Goal: Transaction & Acquisition: Download file/media

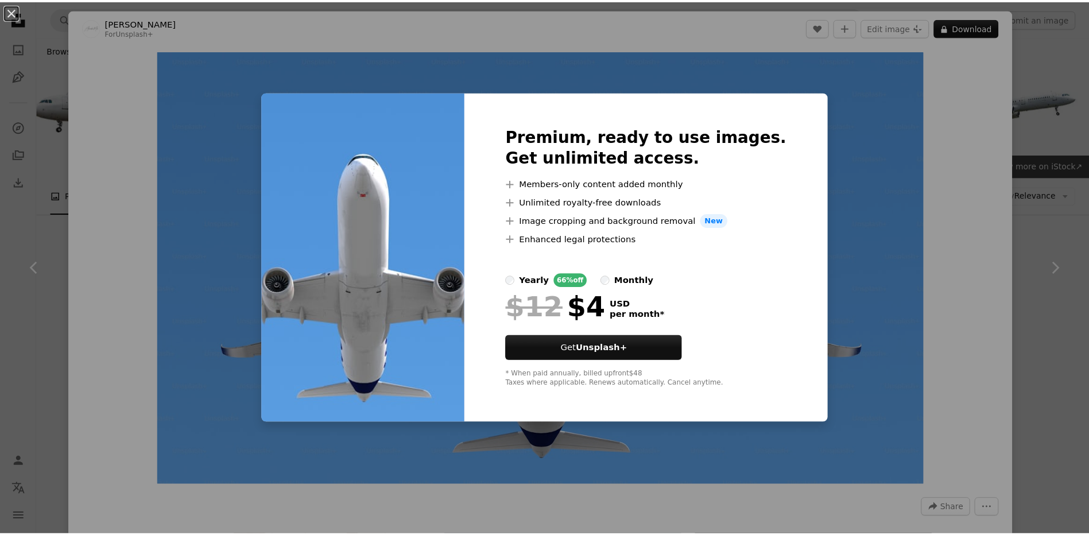
scroll to position [3257, 0]
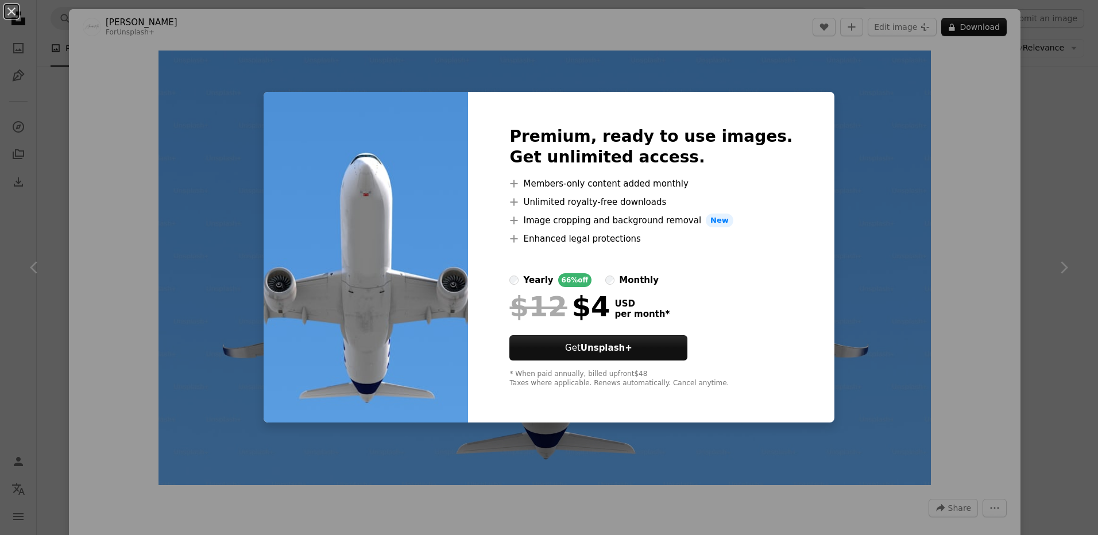
click at [835, 111] on div "An X shape Premium, ready to use images. Get unlimited access. A plus sign Memb…" at bounding box center [549, 267] width 1098 height 535
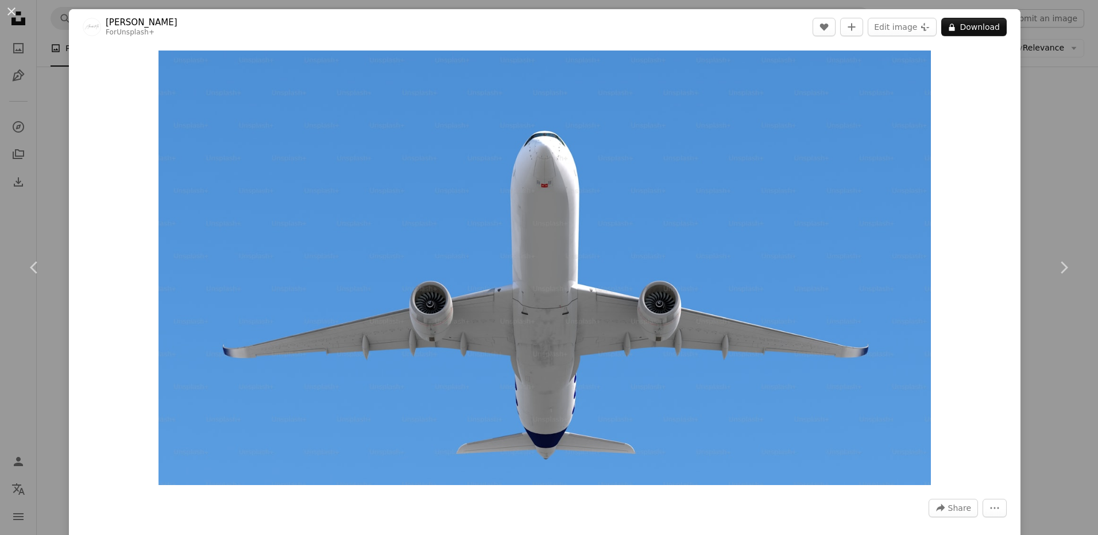
click at [957, 42] on header "[PERSON_NAME] For Unsplash+ A heart A plus sign Edit image Plus sign for Unspla…" at bounding box center [544, 27] width 951 height 36
click at [959, 33] on button "A lock Download" at bounding box center [973, 27] width 65 height 18
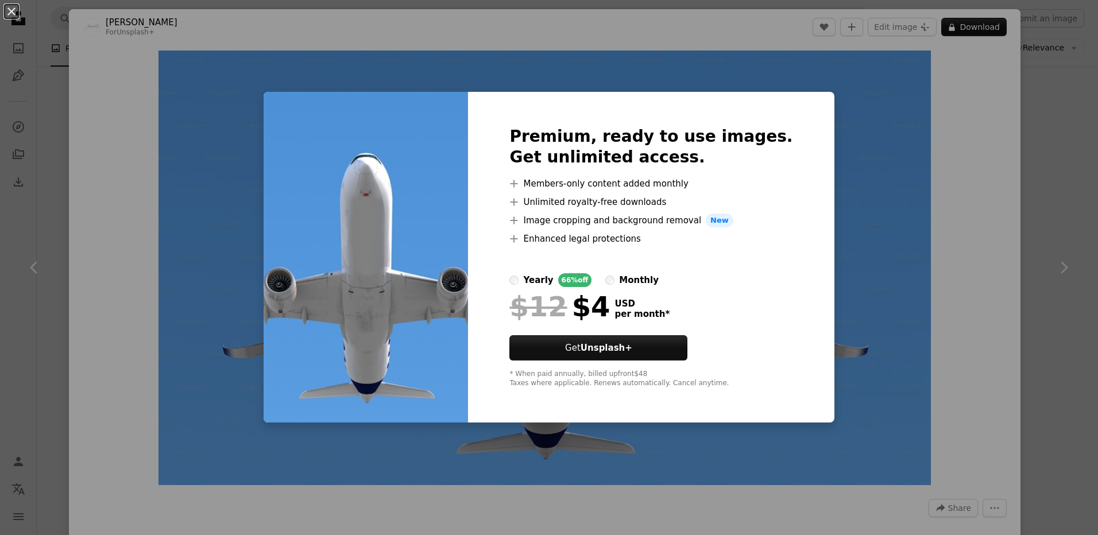
click at [891, 179] on div "An X shape Premium, ready to use images. Get unlimited access. A plus sign Memb…" at bounding box center [549, 267] width 1098 height 535
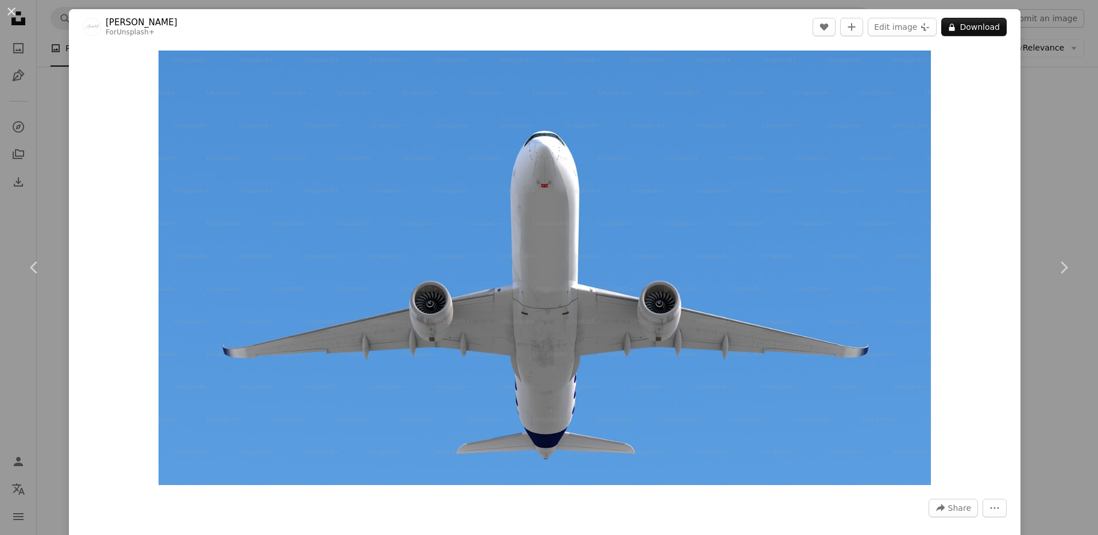
click at [1050, 156] on div "An X shape Chevron left Chevron right Alexander Mils For Unsplash+ A heart A pl…" at bounding box center [549, 267] width 1098 height 535
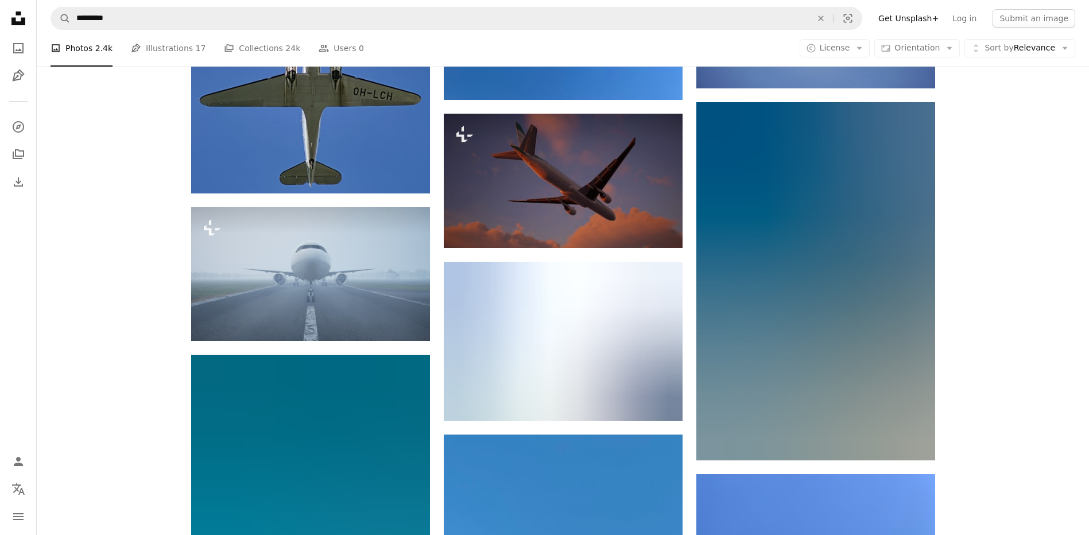
scroll to position [14967, 0]
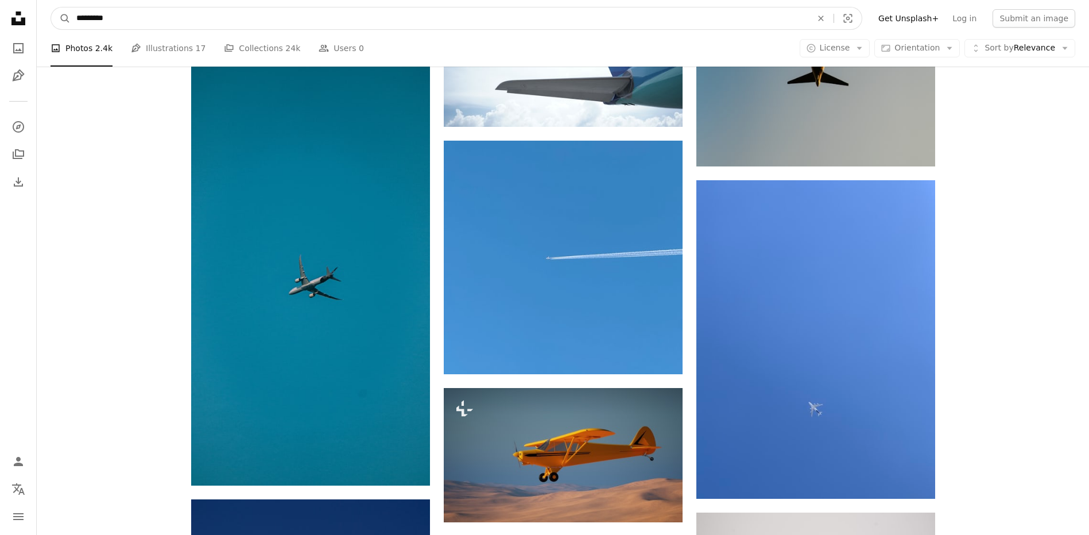
click at [145, 18] on input "*********" at bounding box center [440, 18] width 738 height 22
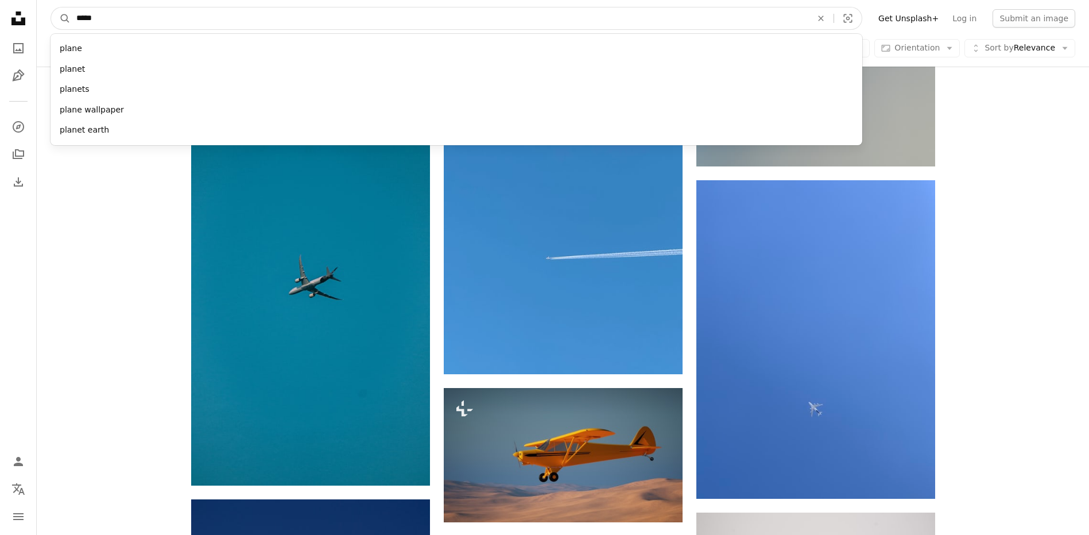
type input "*****"
click at [51, 7] on button "A magnifying glass" at bounding box center [61, 18] width 20 height 22
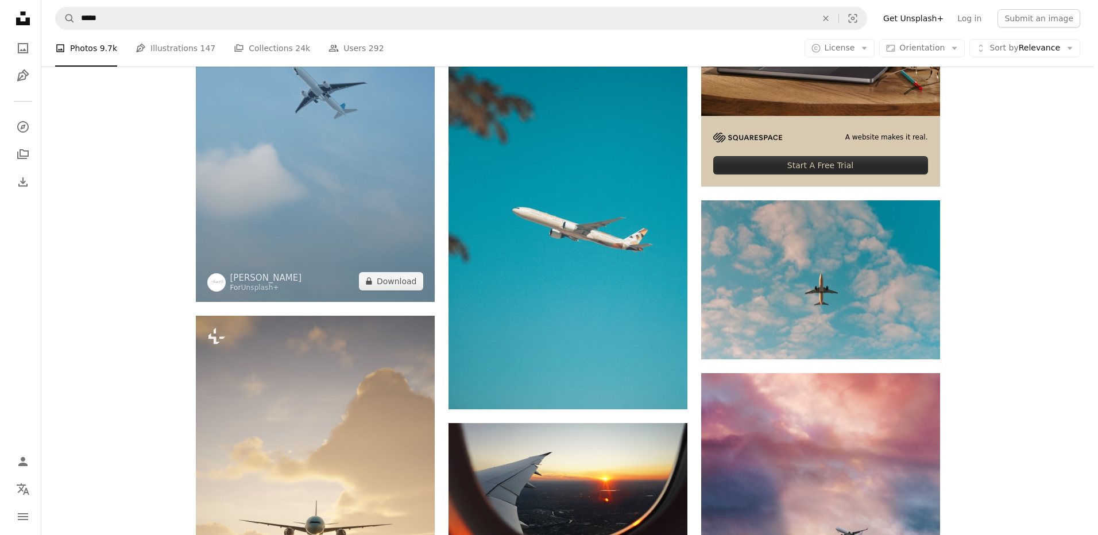
scroll to position [402, 0]
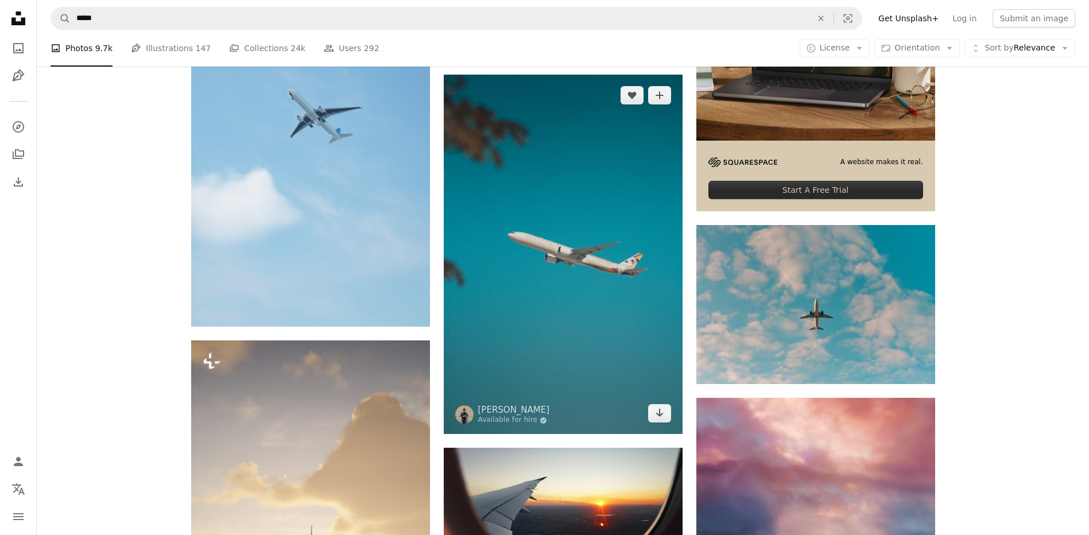
click at [541, 349] on img at bounding box center [563, 255] width 239 height 360
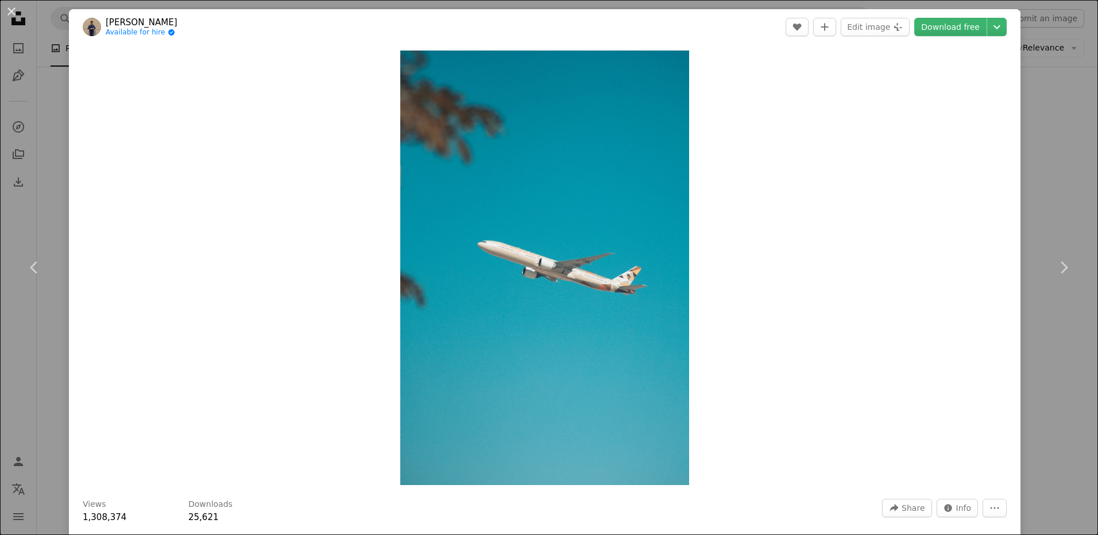
click at [1035, 98] on div "An X shape Chevron left Chevron right [PERSON_NAME] Available for hire A checkm…" at bounding box center [549, 267] width 1098 height 535
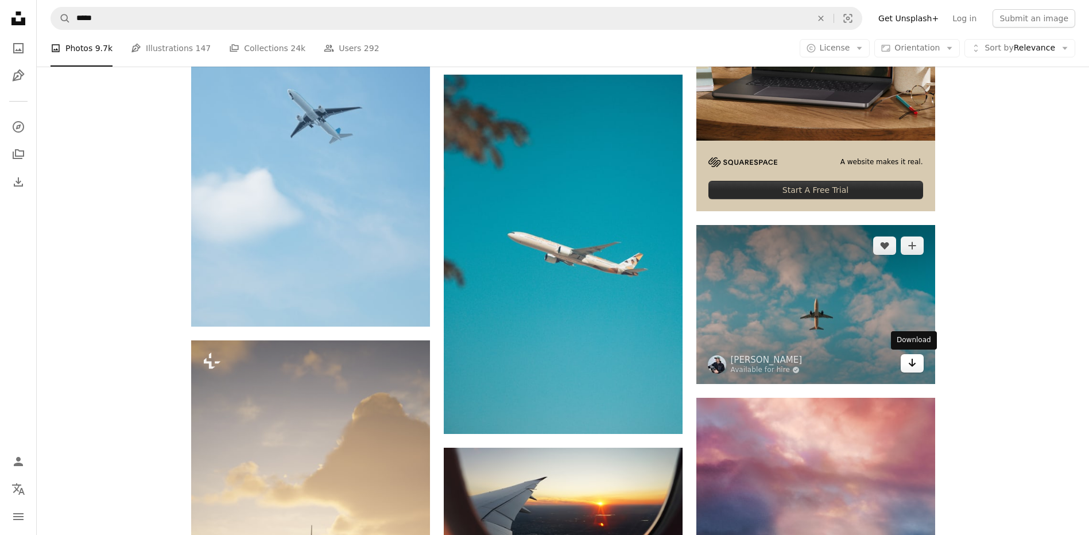
click at [913, 365] on icon "Download" at bounding box center [911, 363] width 7 height 8
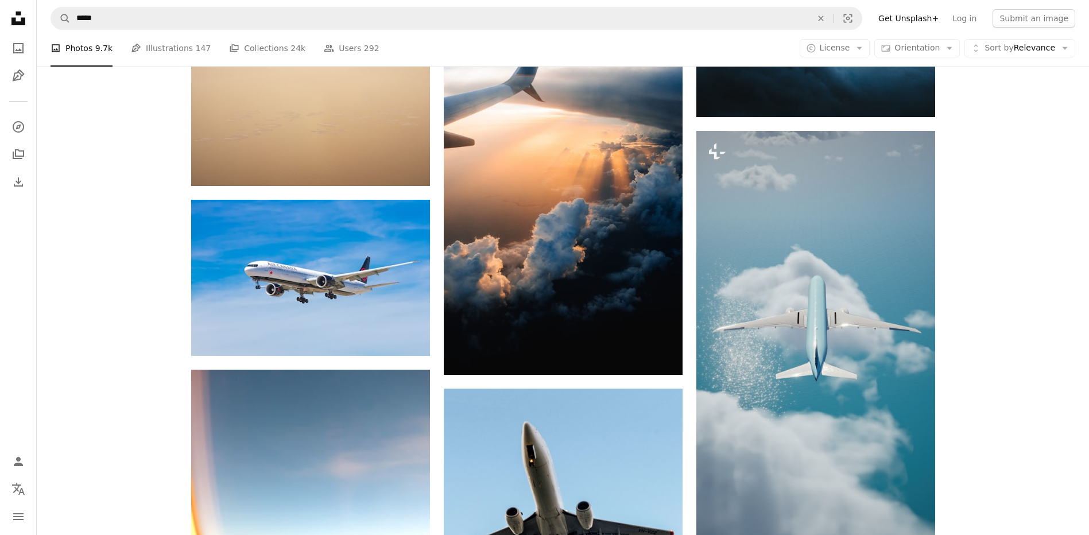
scroll to position [976, 0]
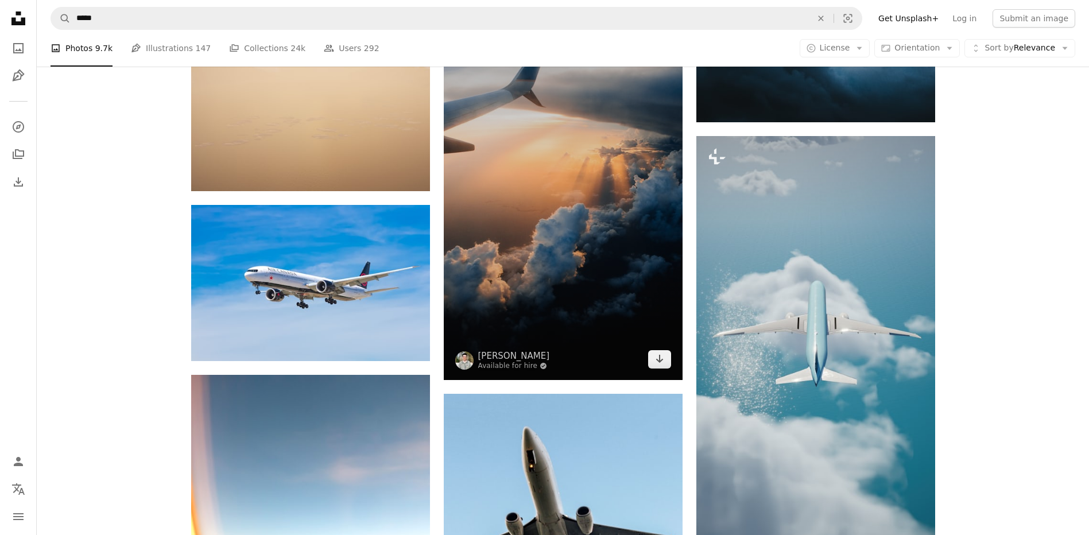
click at [631, 172] on img at bounding box center [563, 201] width 239 height 358
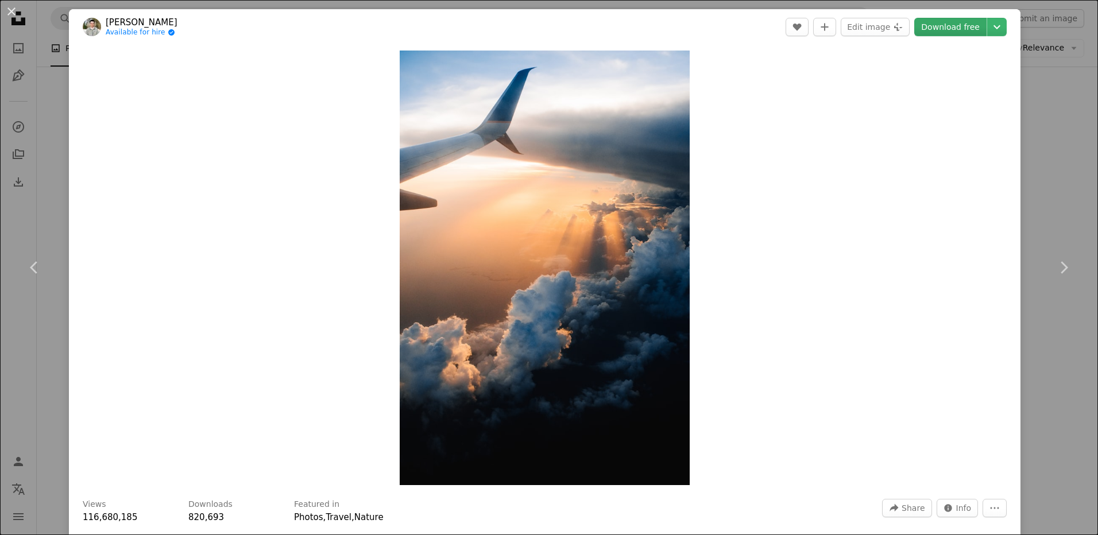
click at [940, 22] on link "Download free" at bounding box center [950, 27] width 72 height 18
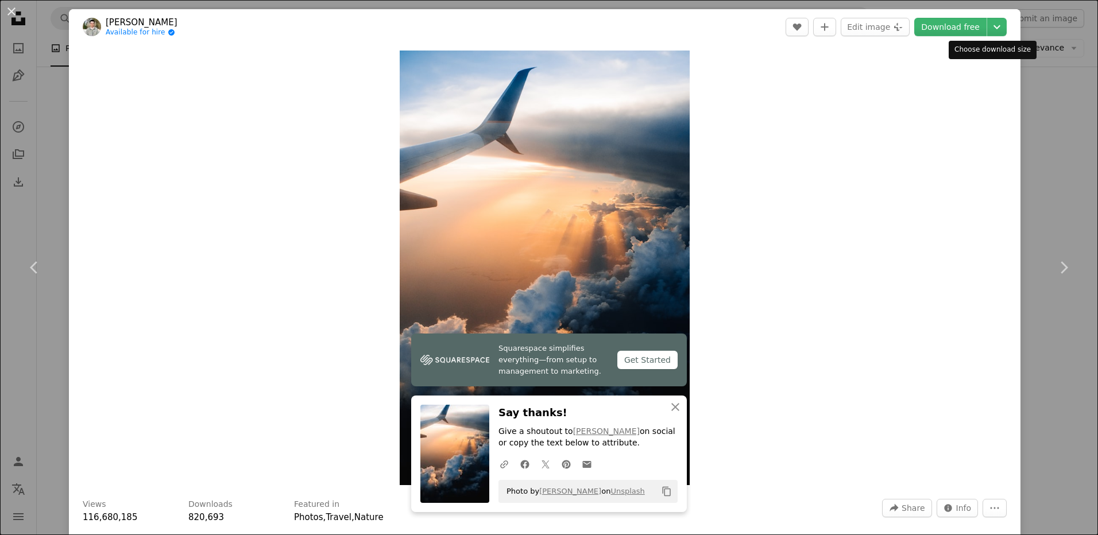
click at [1002, 60] on dialog "An X shape Chevron left Chevron right [PERSON_NAME] Available for hire A checkm…" at bounding box center [549, 267] width 1098 height 535
click at [1072, 179] on div "An X shape Chevron left Chevron right [PERSON_NAME] Available for hire A checkm…" at bounding box center [549, 267] width 1098 height 535
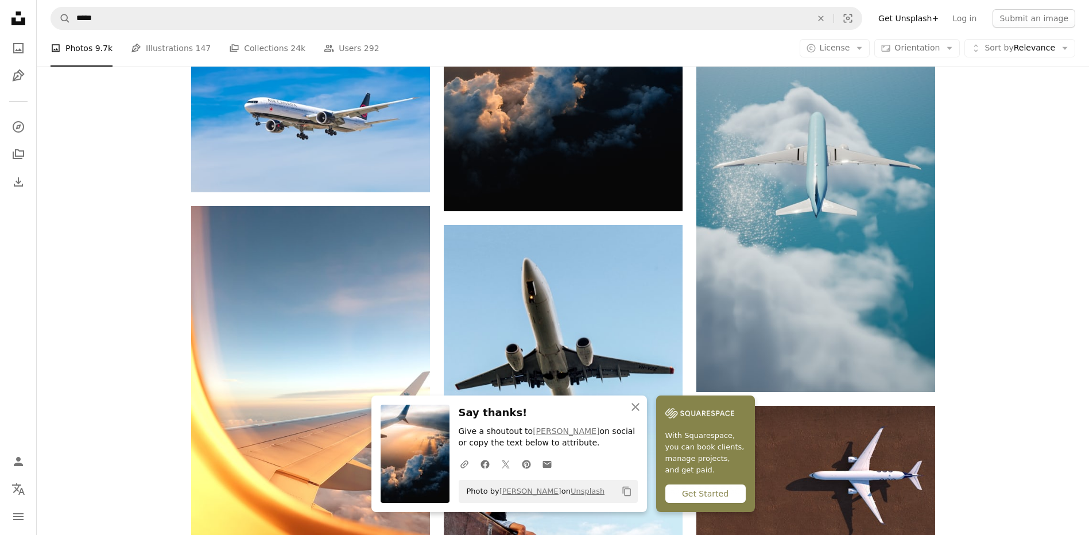
scroll to position [1148, 0]
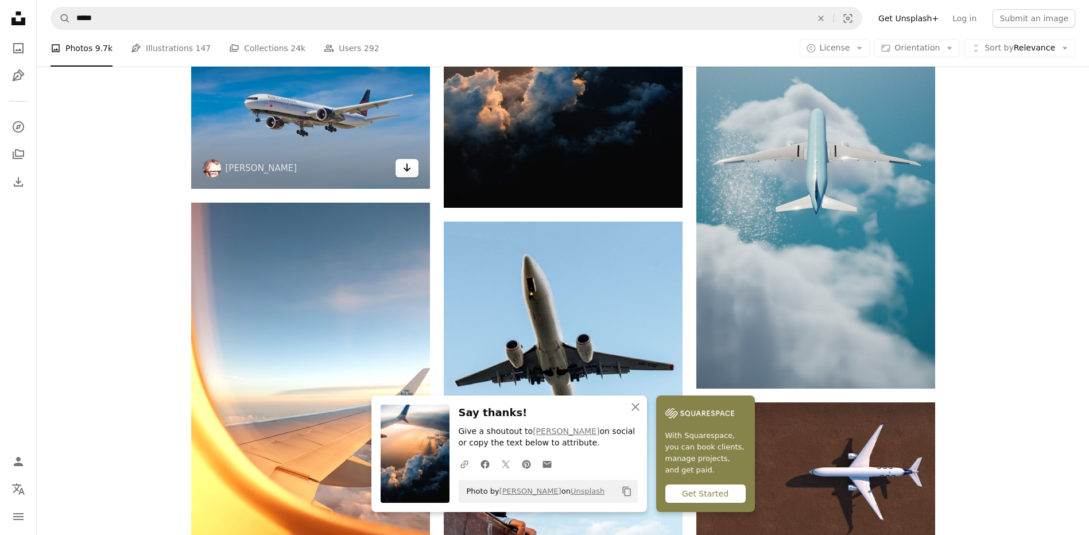
click at [406, 168] on icon "Download" at bounding box center [406, 168] width 7 height 8
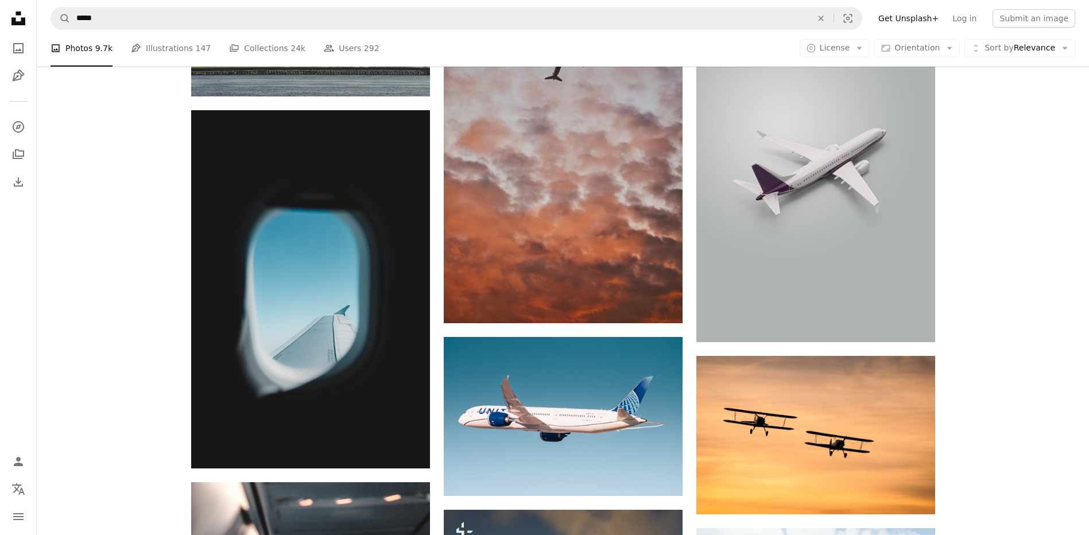
scroll to position [8323, 0]
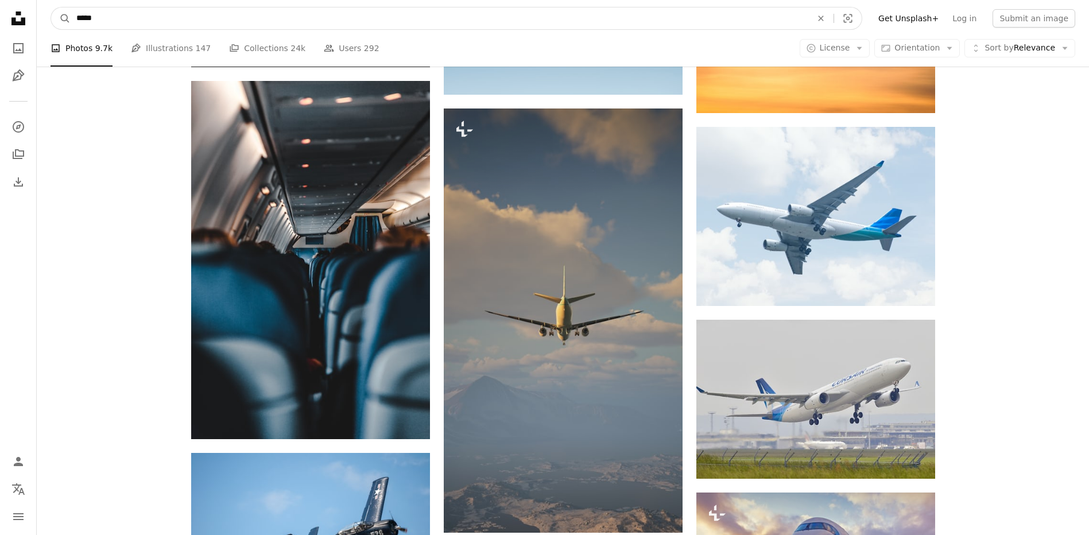
click at [280, 11] on input "*****" at bounding box center [440, 18] width 738 height 22
type input "**********"
click button "A magnifying glass" at bounding box center [61, 18] width 20 height 22
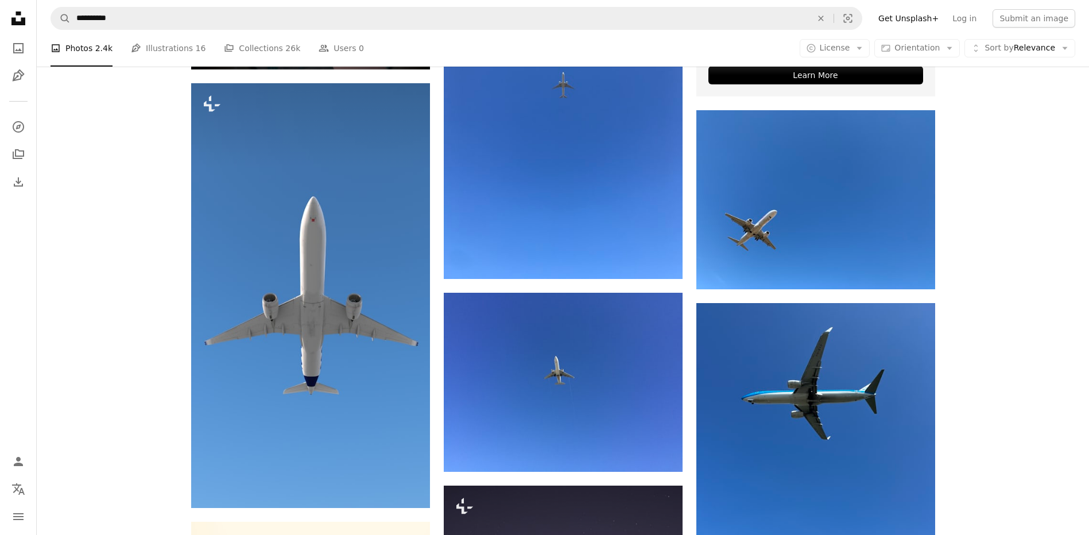
scroll to position [918, 0]
